Goal: Find specific page/section: Find specific page/section

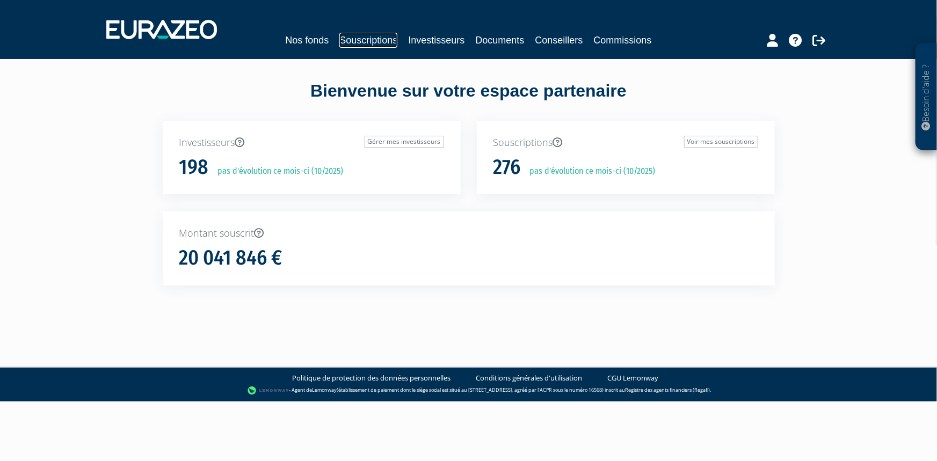
click at [381, 33] on link "Souscriptions" at bounding box center [368, 40] width 58 height 15
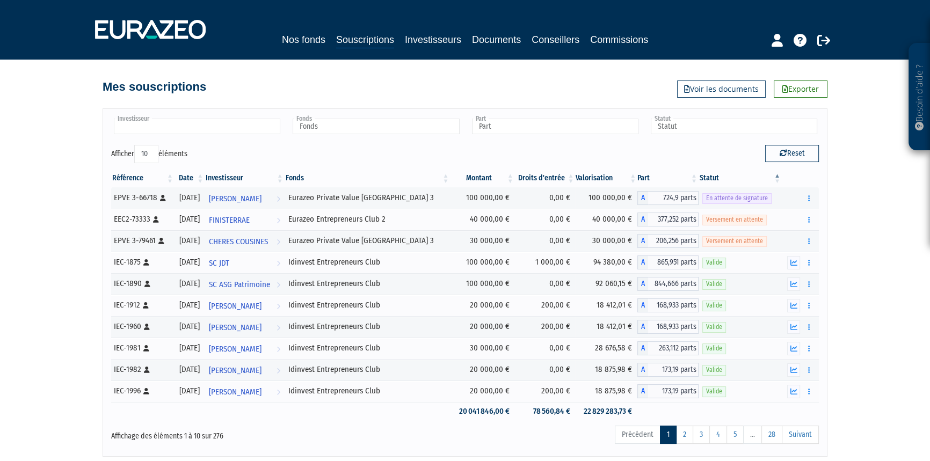
click at [257, 130] on input "text" at bounding box center [197, 127] width 166 height 16
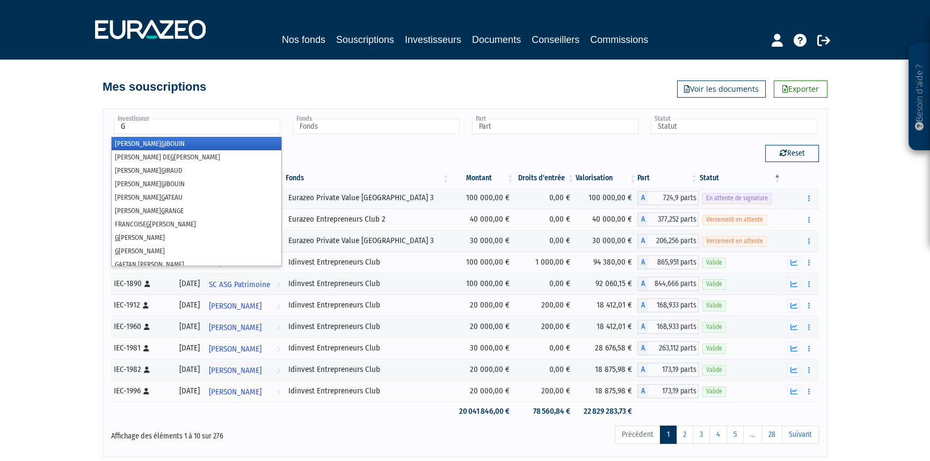
type input "GE"
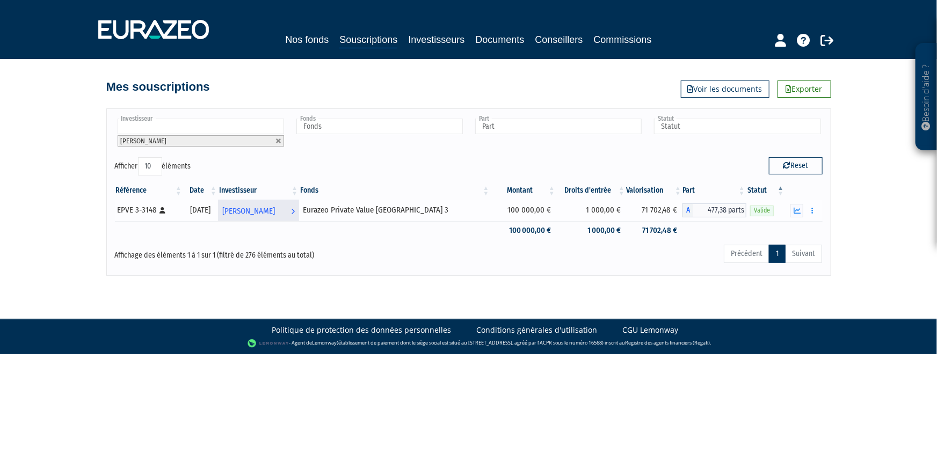
click at [275, 213] on span "FRANCOISE GELIOT" at bounding box center [248, 211] width 53 height 20
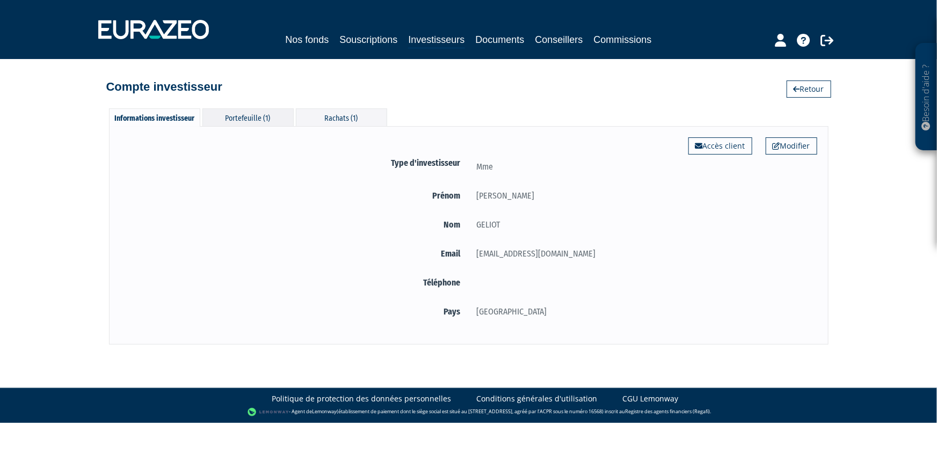
drag, startPoint x: 221, startPoint y: 104, endPoint x: 237, endPoint y: 125, distance: 26.0
click at [222, 113] on div "Informations investisseur Portefeuille (1) Rachats (1) Modifier Accès client Ty…" at bounding box center [469, 221] width 612 height 247
click at [237, 125] on div "Portefeuille (1)" at bounding box center [247, 117] width 91 height 18
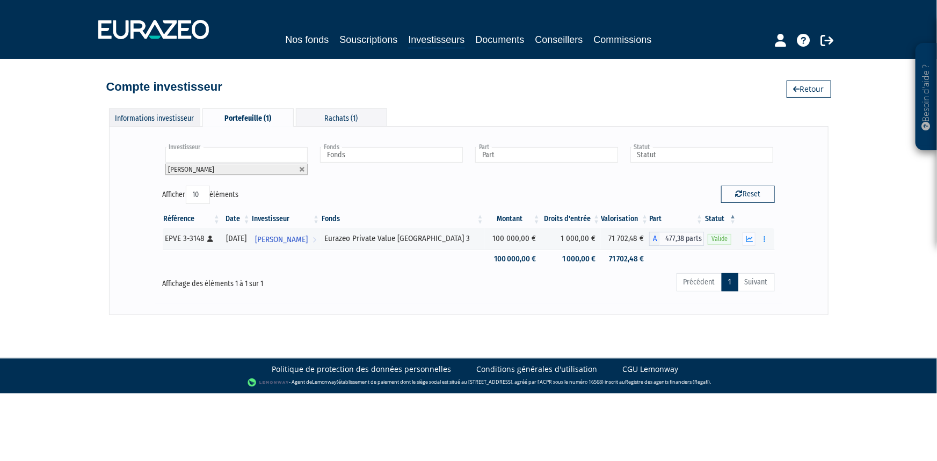
click at [164, 120] on div "Informations investisseur" at bounding box center [154, 117] width 91 height 18
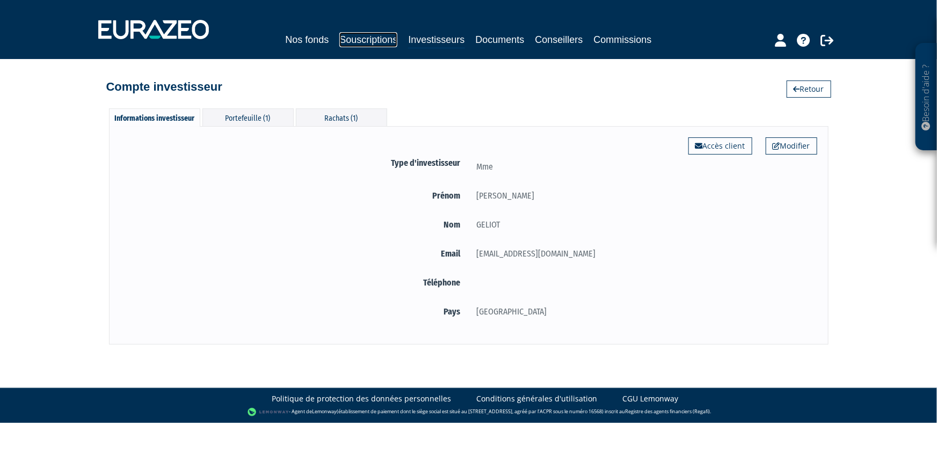
click at [363, 34] on link "Souscriptions" at bounding box center [368, 39] width 58 height 15
click at [387, 40] on link "Souscriptions" at bounding box center [368, 39] width 58 height 15
click at [441, 32] on link "Investisseurs" at bounding box center [436, 40] width 56 height 17
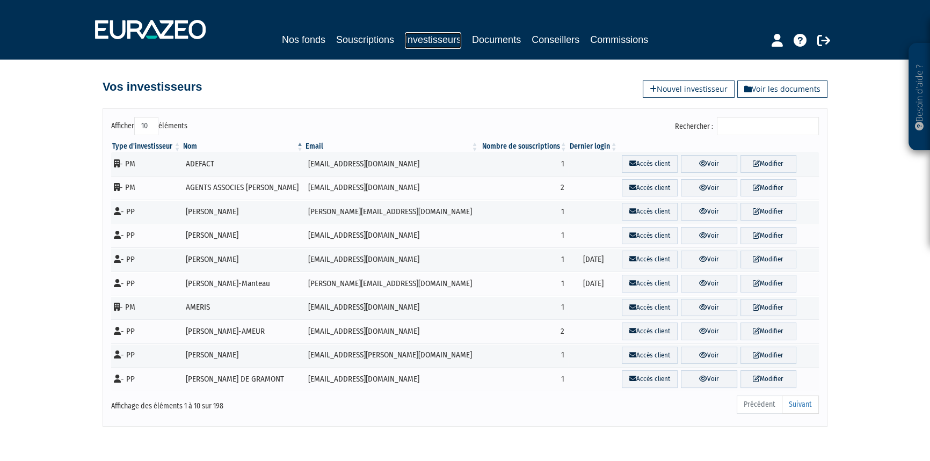
click at [441, 33] on link "Investisseurs" at bounding box center [433, 40] width 56 height 17
click at [752, 126] on input "Rechercher :" at bounding box center [768, 126] width 102 height 18
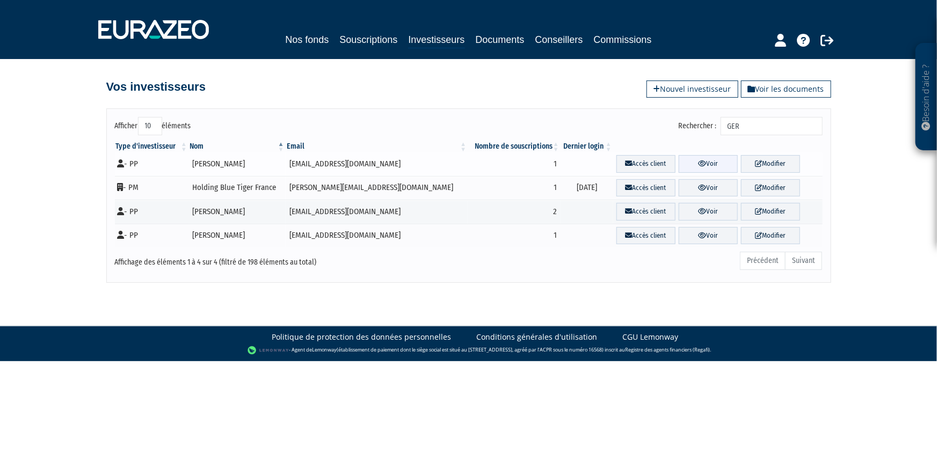
type input "GER"
click at [713, 166] on link "Voir" at bounding box center [708, 164] width 59 height 18
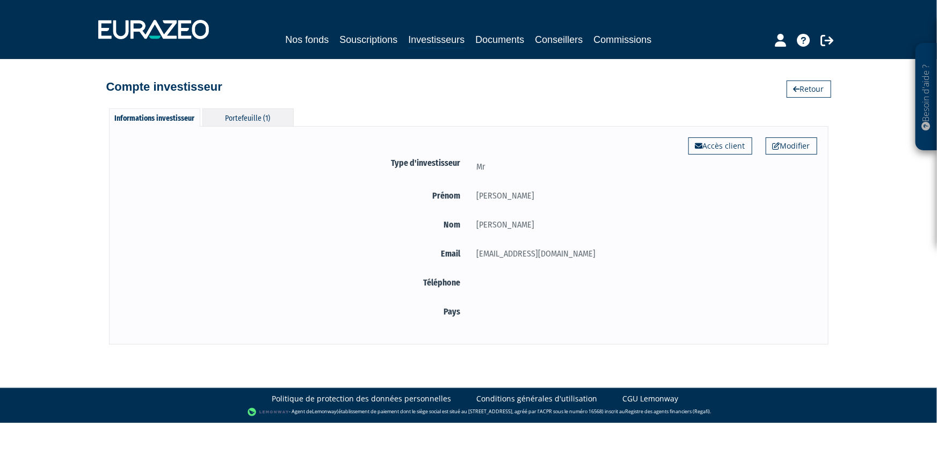
click at [273, 125] on div "Portefeuille (1)" at bounding box center [247, 117] width 91 height 18
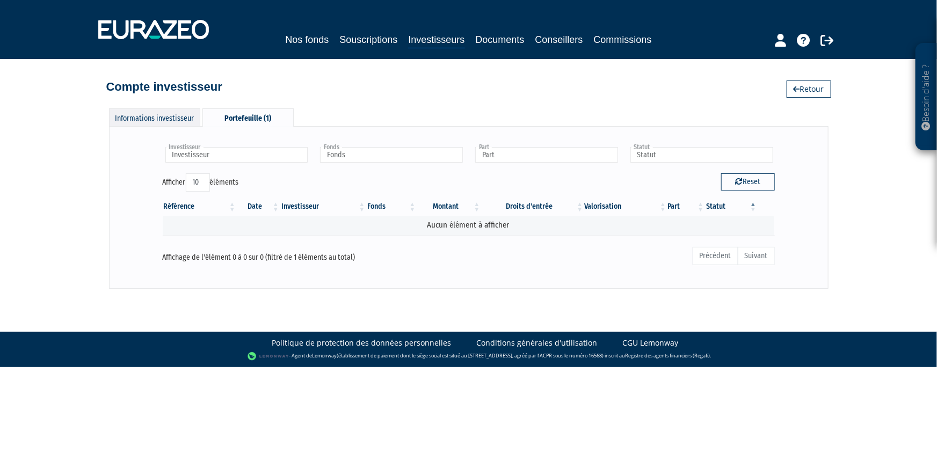
drag, startPoint x: 155, startPoint y: 127, endPoint x: 157, endPoint y: 119, distance: 8.5
click at [155, 126] on div "Informations investisseur Portefeuille (1)" at bounding box center [201, 117] width 185 height 19
click at [158, 117] on div "Informations investisseur" at bounding box center [154, 117] width 91 height 18
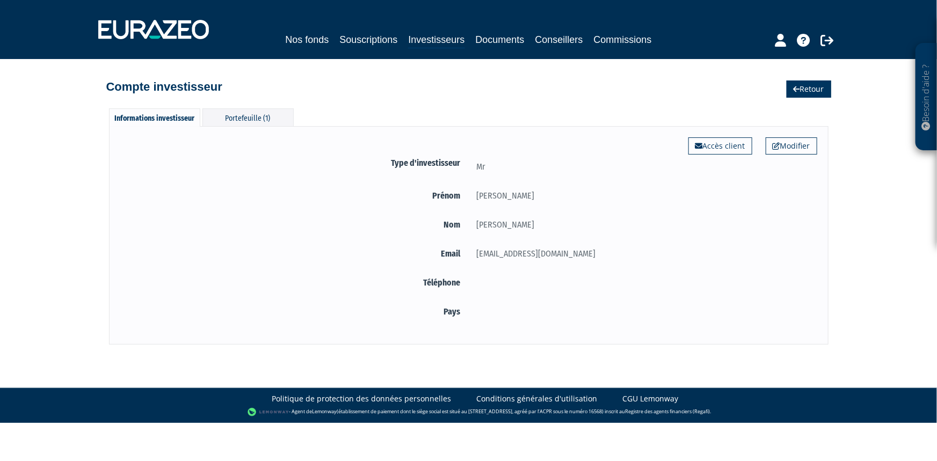
click at [815, 95] on link "Retour" at bounding box center [809, 89] width 45 height 17
